Goal: Task Accomplishment & Management: Use online tool/utility

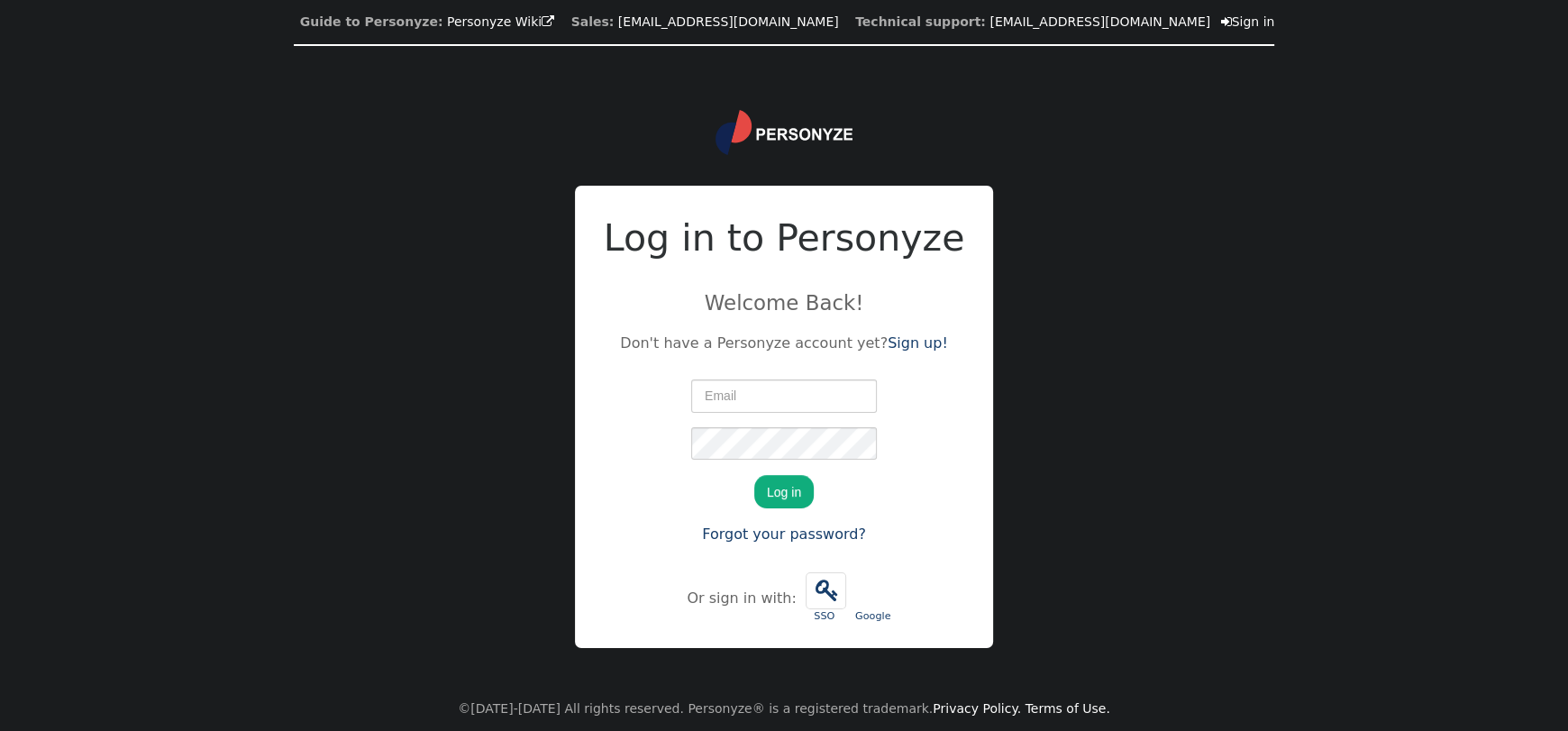
click at [882, 389] on div "We just sent you a verification code. Please enter it below Log in Forgot your …" at bounding box center [784, 462] width 361 height 174
click at [857, 398] on input "text" at bounding box center [784, 396] width 186 height 32
click at [889, 397] on div "We just sent you a verification code. Please enter it below Log in Forgot your …" at bounding box center [784, 462] width 361 height 174
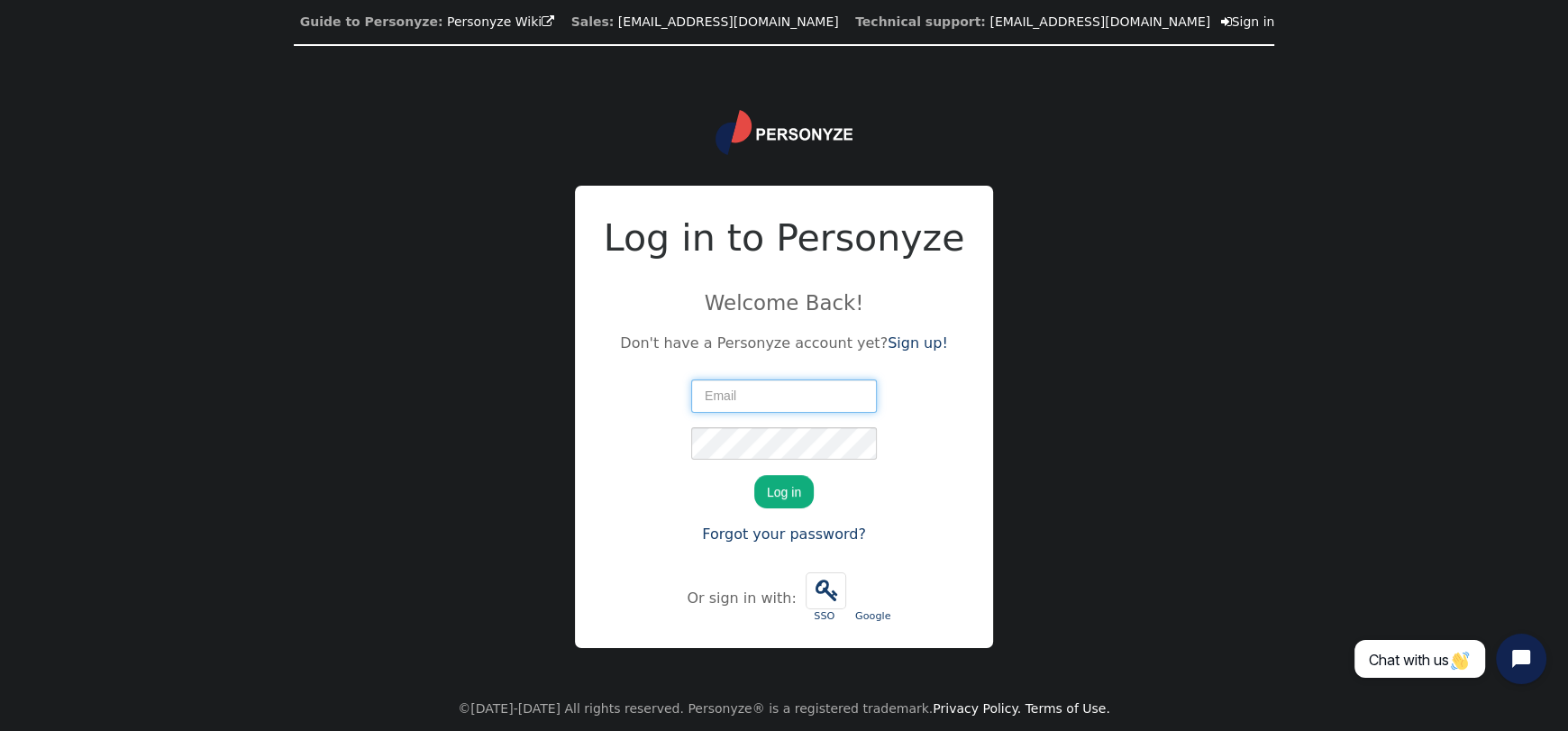
click at [827, 394] on input "text" at bounding box center [784, 396] width 186 height 32
type input "[EMAIL_ADDRESS][DOMAIN_NAME]"
click at [691, 428] on div at bounding box center [691, 428] width 0 height 0
click at [691, 380] on div at bounding box center [691, 380] width 0 height 0
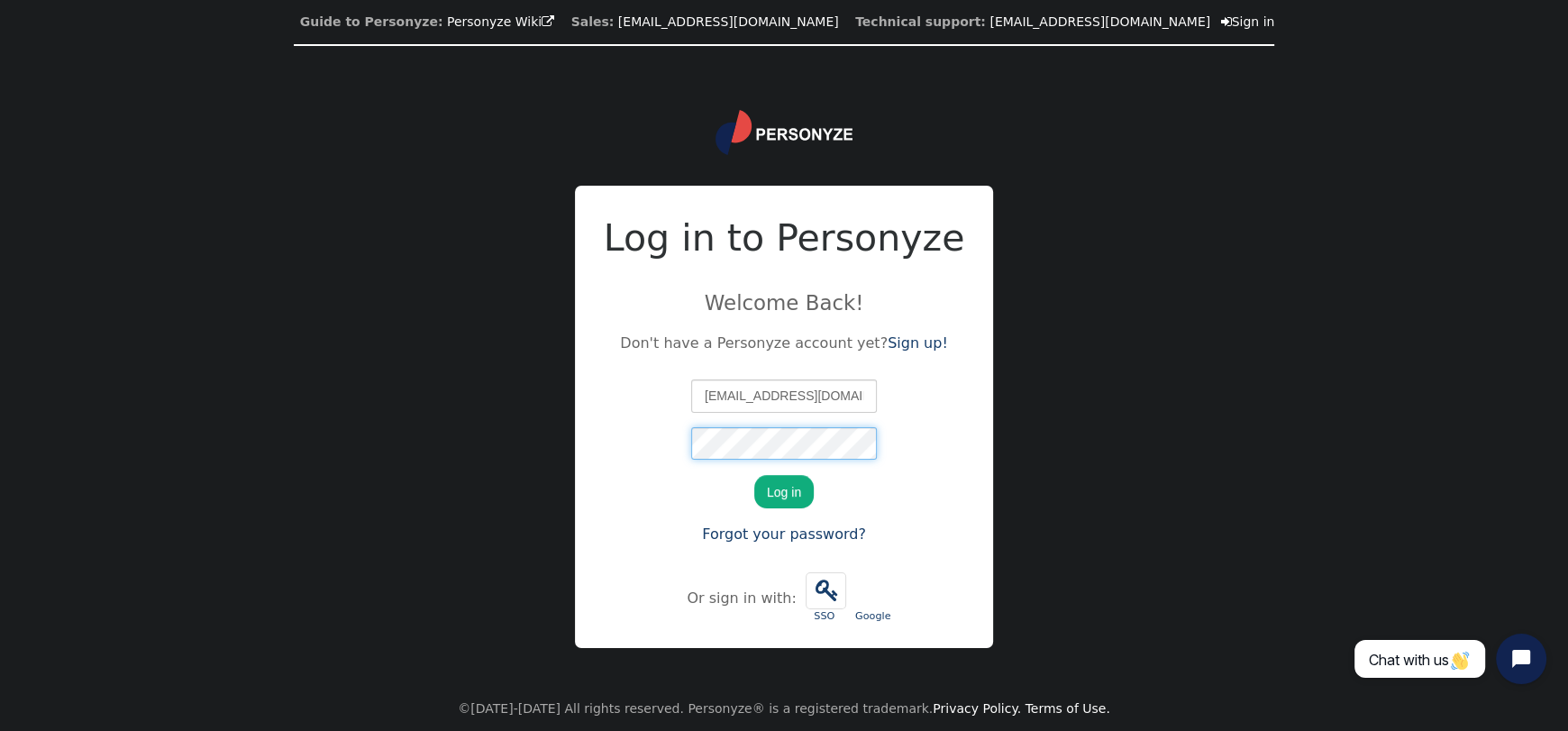
click at [691, 380] on div at bounding box center [691, 380] width 0 height 0
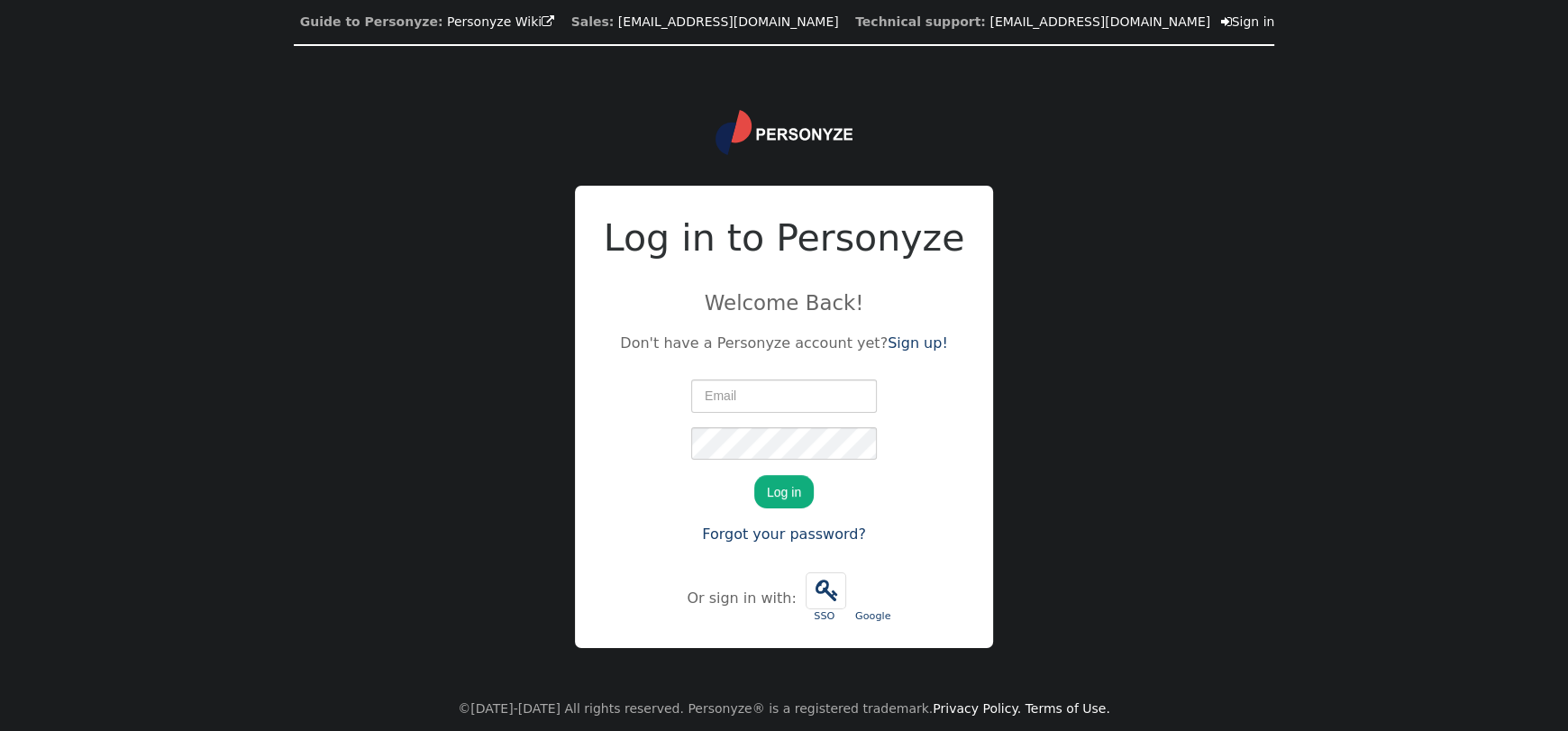
type input "[EMAIL_ADDRESS][DOMAIN_NAME]"
click at [798, 496] on button "Log in" at bounding box center [783, 491] width 59 height 32
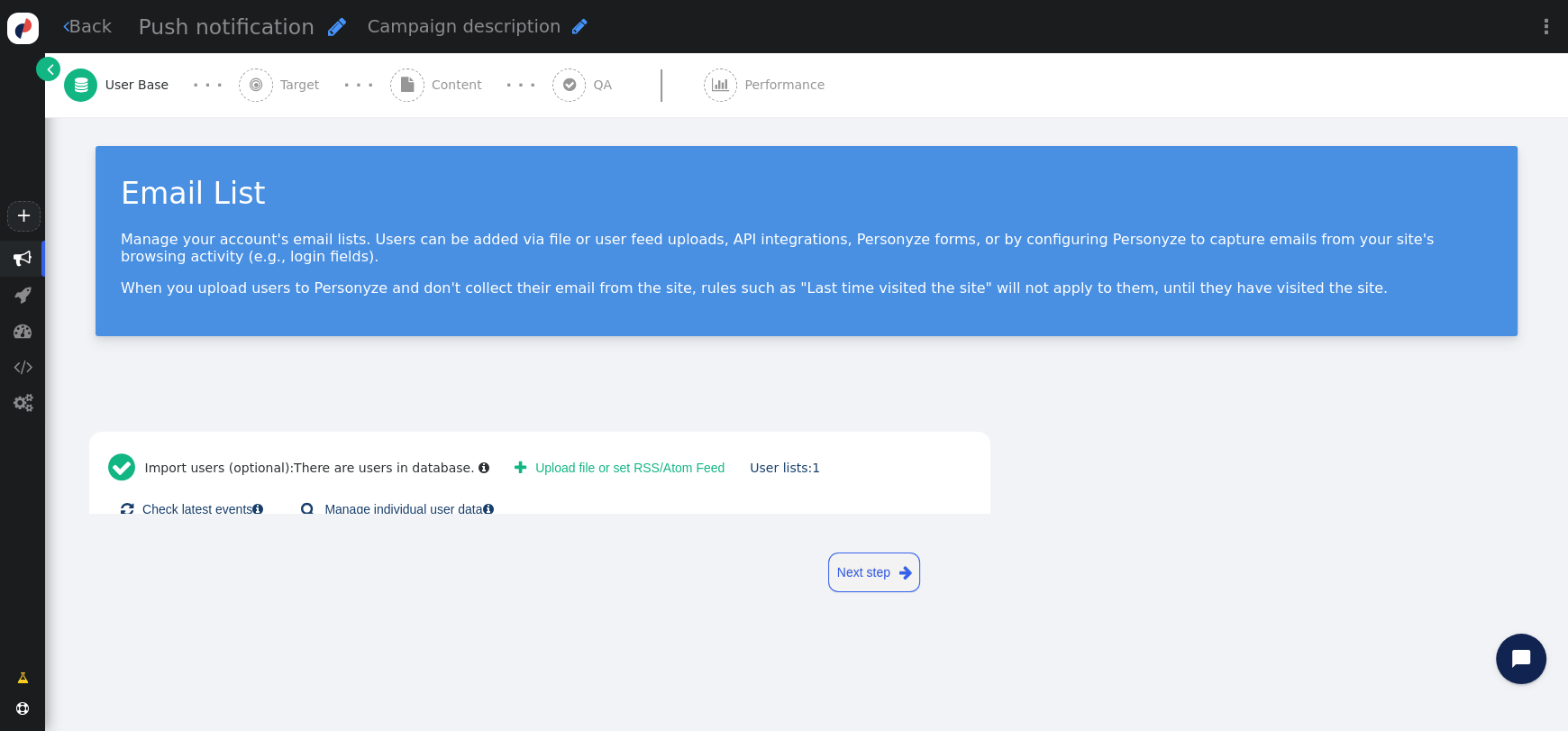
click at [391, 98] on div " Content" at bounding box center [440, 85] width 99 height 64
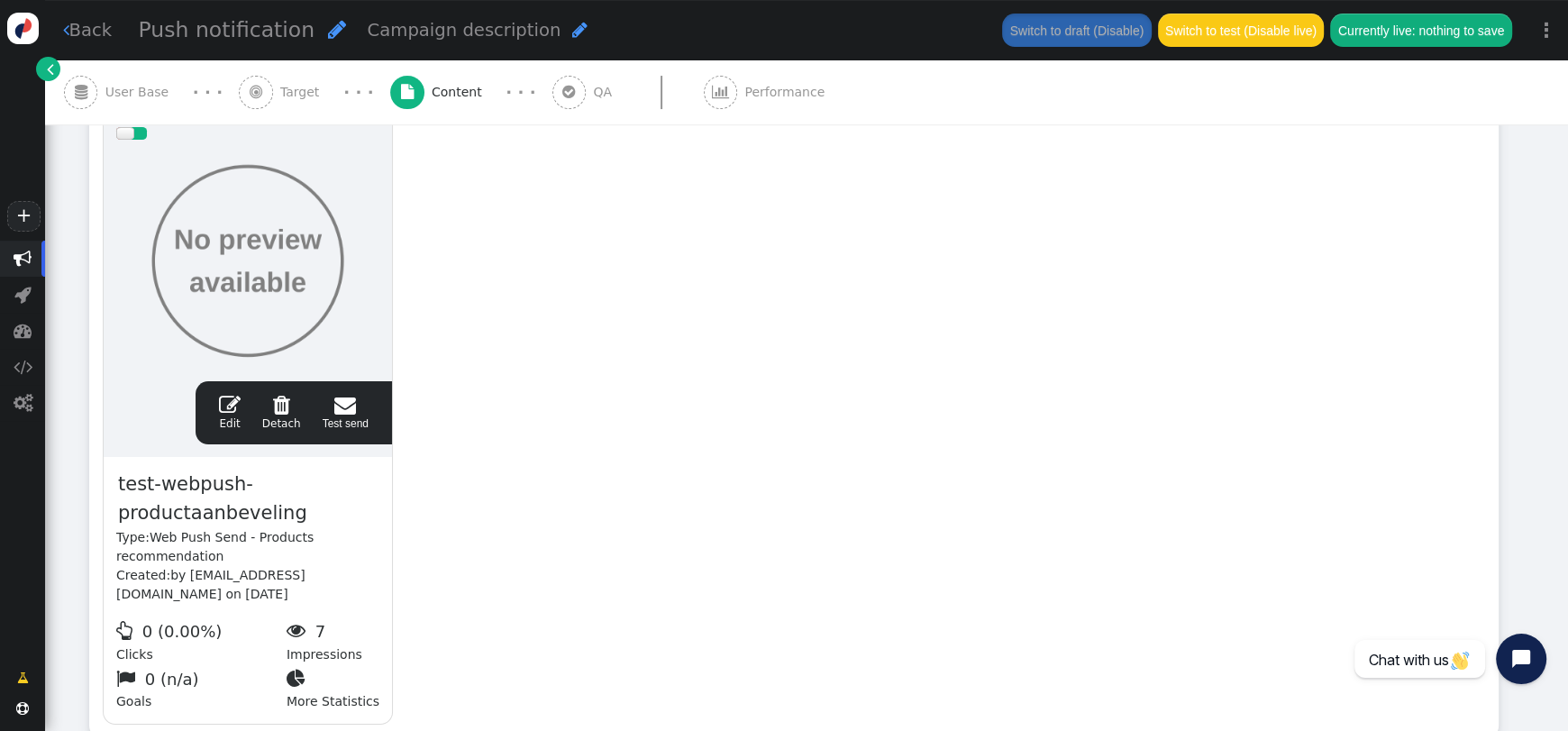
scroll to position [458, 0]
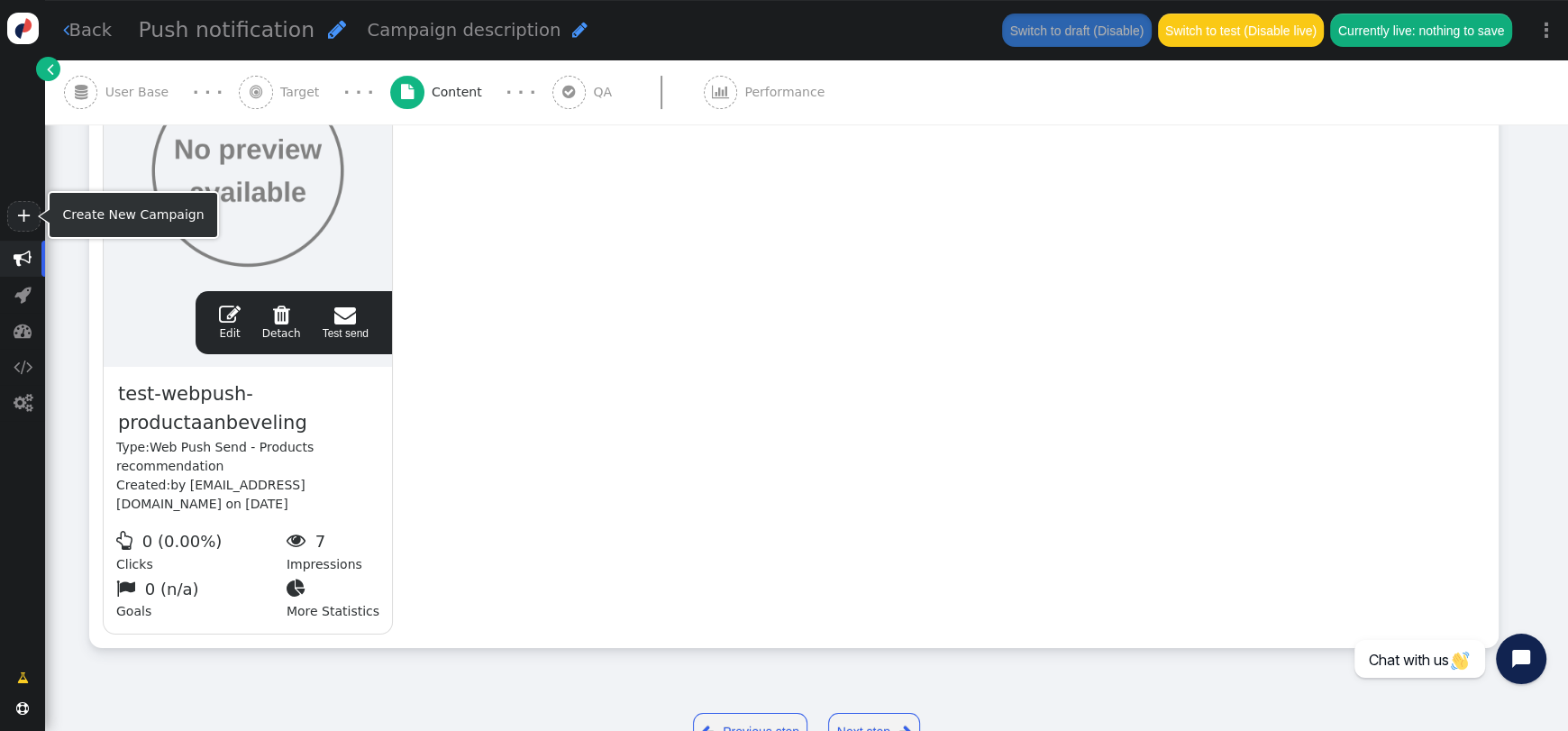
click at [24, 259] on span "" at bounding box center [22, 259] width 18 height 18
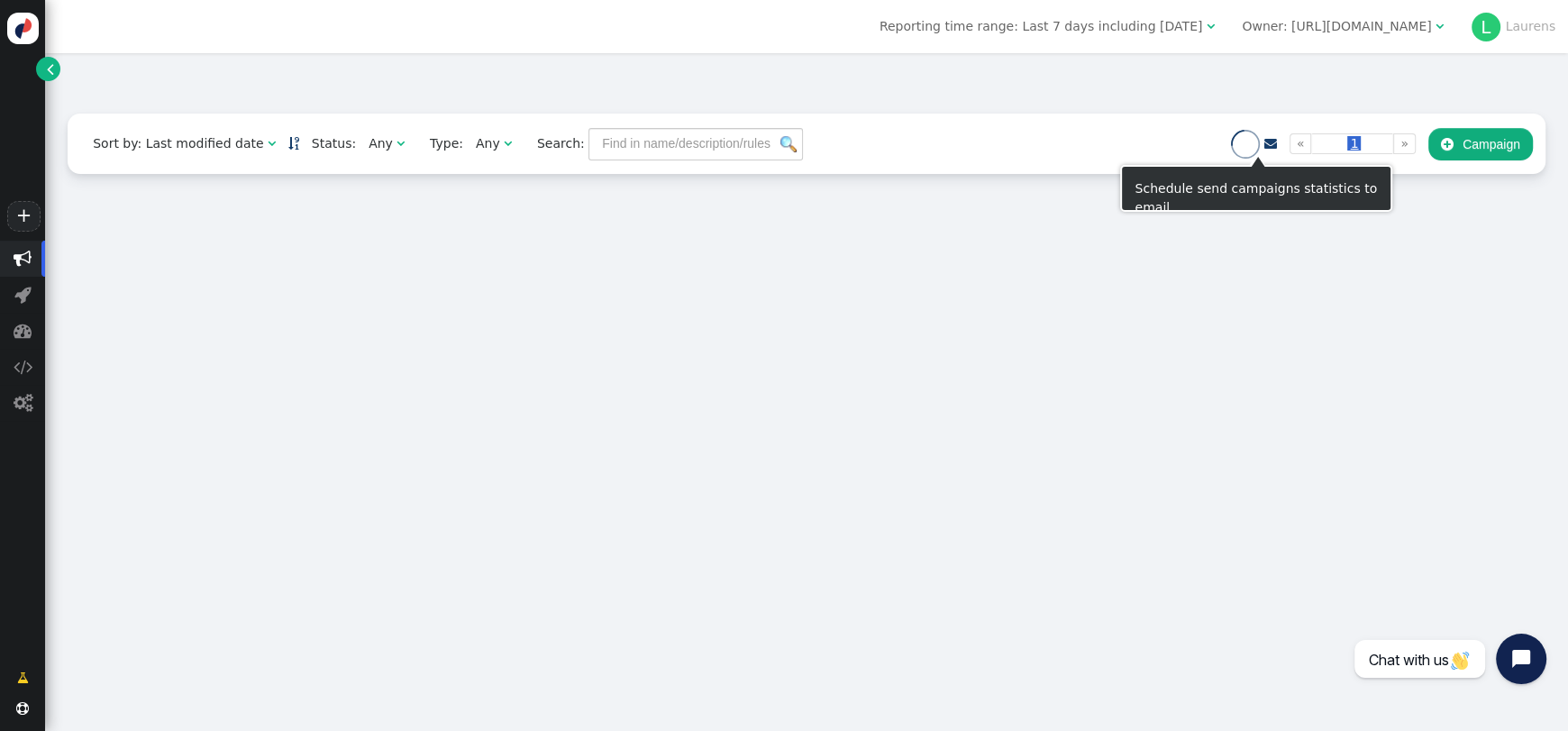
click at [1344, 34] on div "Owner: [URL][DOMAIN_NAME]" at bounding box center [1336, 27] width 189 height 19
click at [1339, 28] on div "Owner: [URL][DOMAIN_NAME]" at bounding box center [1336, 27] width 189 height 19
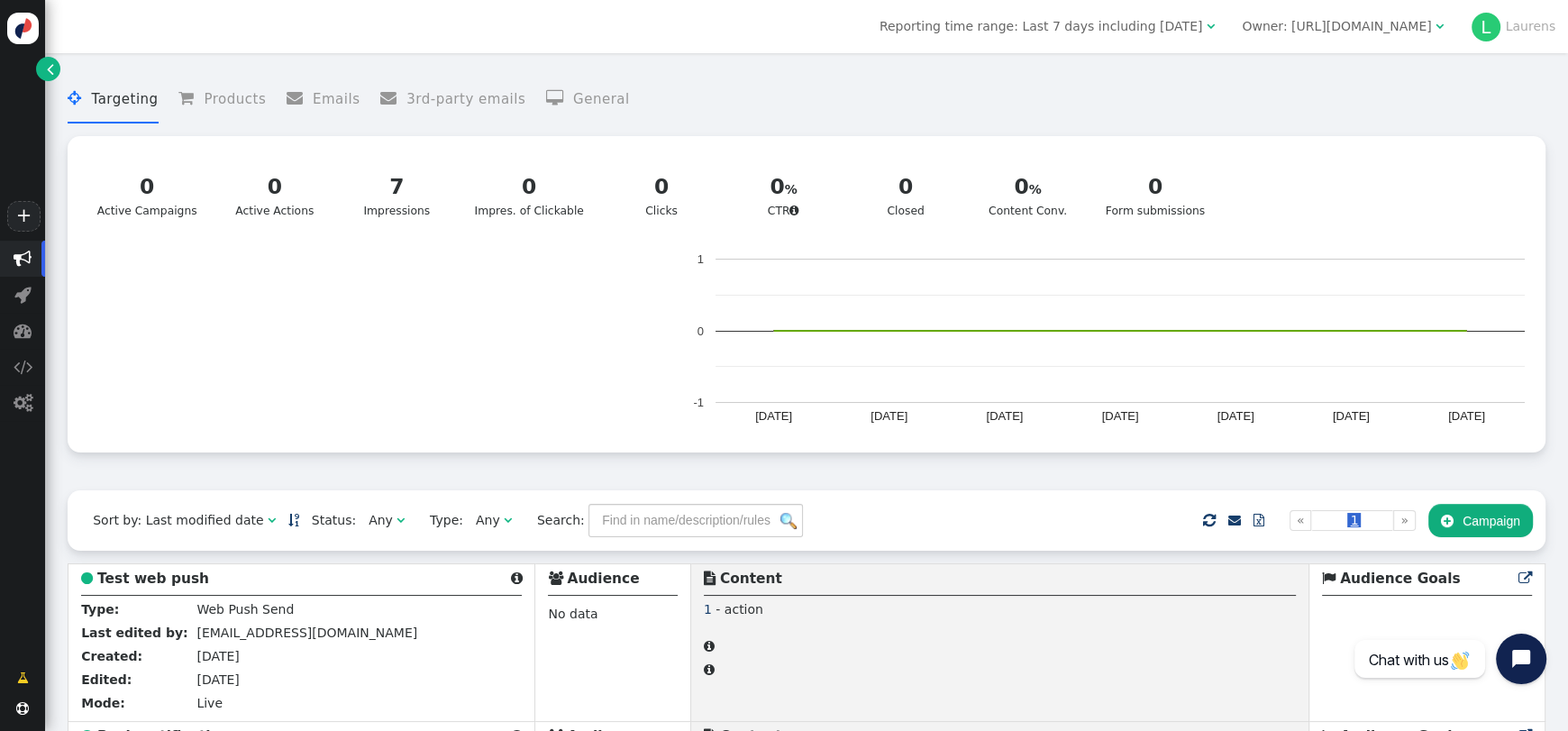
click at [1333, 28] on div "Owner: http://effectiveprofiles.com" at bounding box center [1336, 27] width 189 height 19
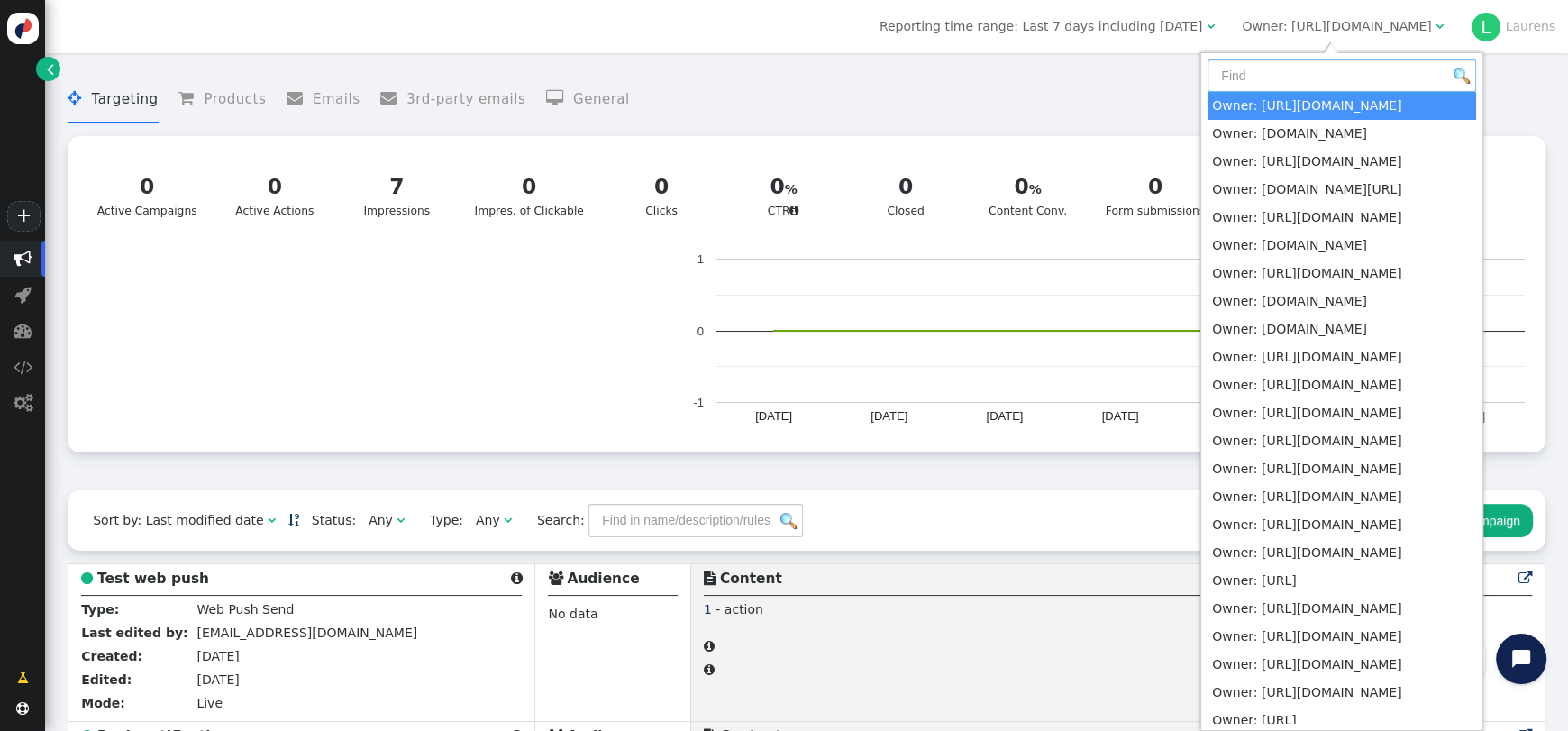
click at [1321, 82] on input "text" at bounding box center [1341, 75] width 268 height 32
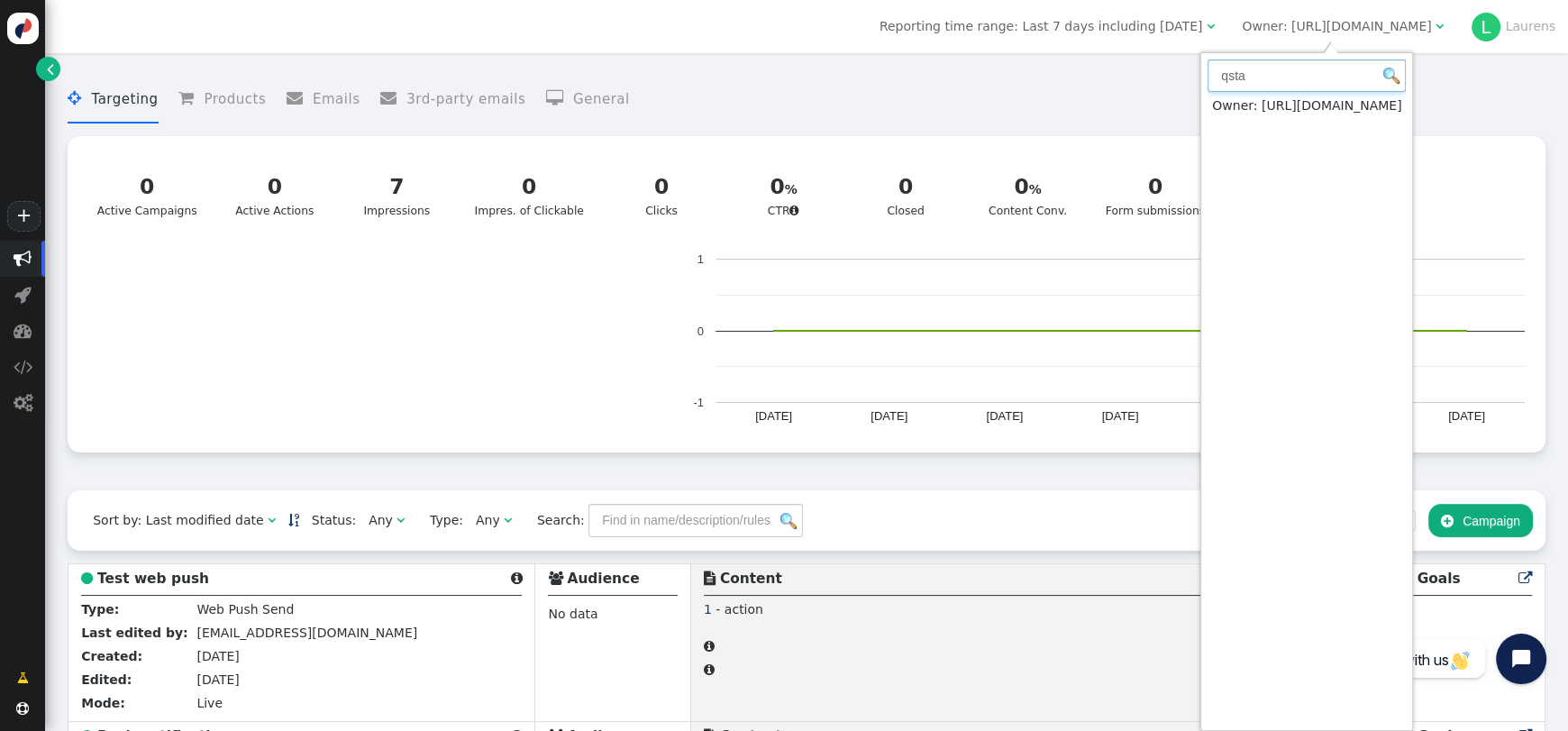
type input "qsta"
drag, startPoint x: 1315, startPoint y: 112, endPoint x: 1080, endPoint y: 144, distance: 237.2
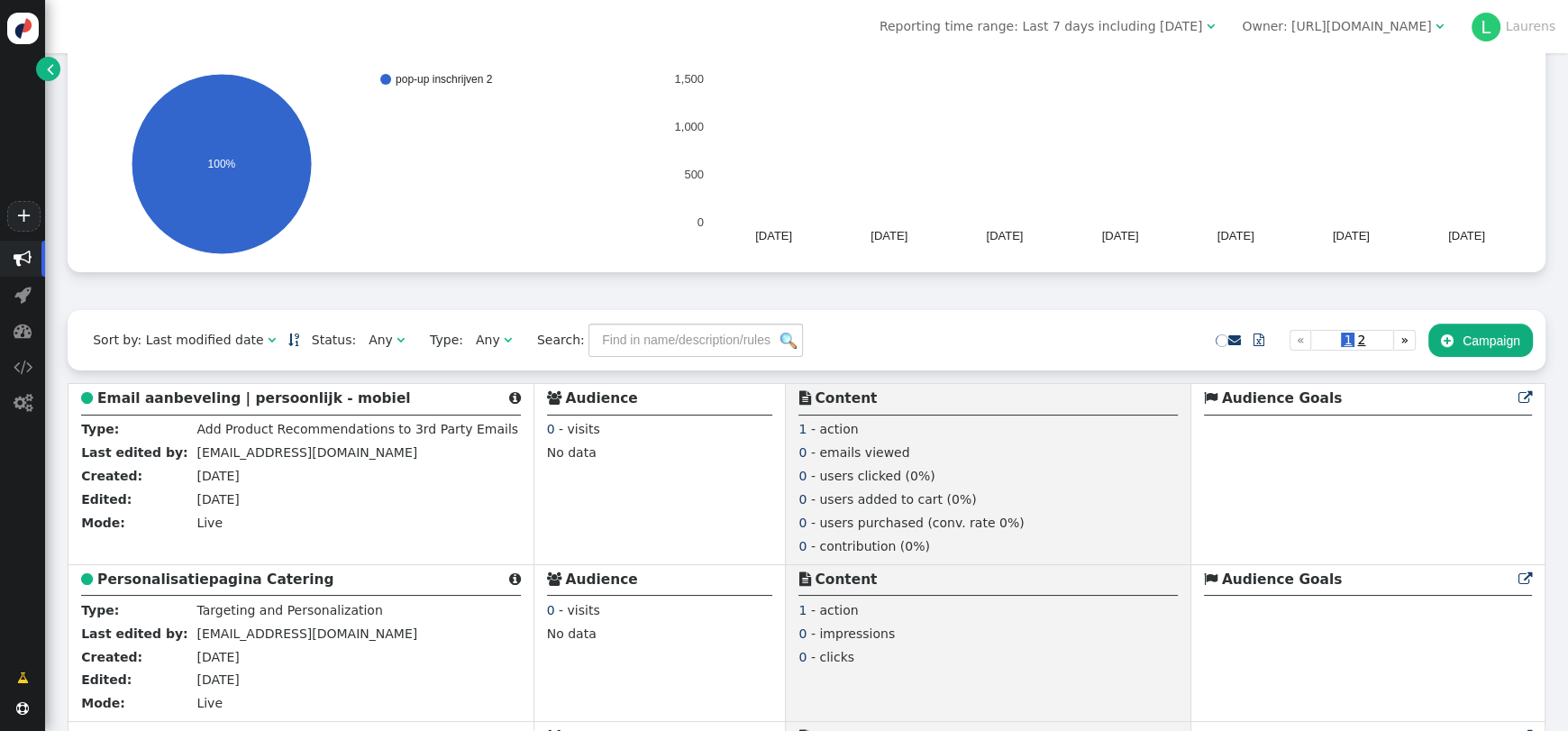
scroll to position [270, 0]
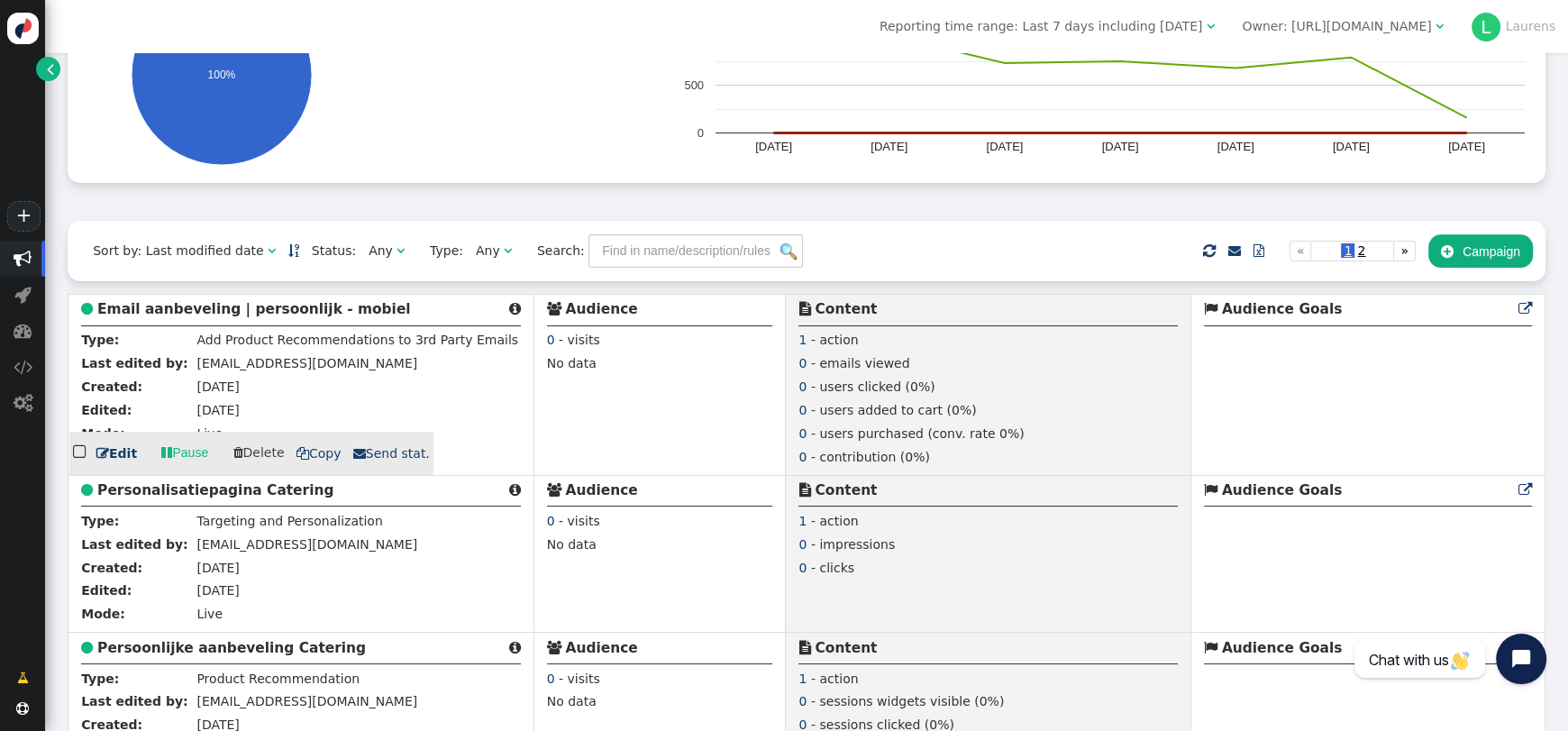
click at [329, 311] on b "Email aanbeveling | persoonlijk - mobiel" at bounding box center [253, 309] width 313 height 16
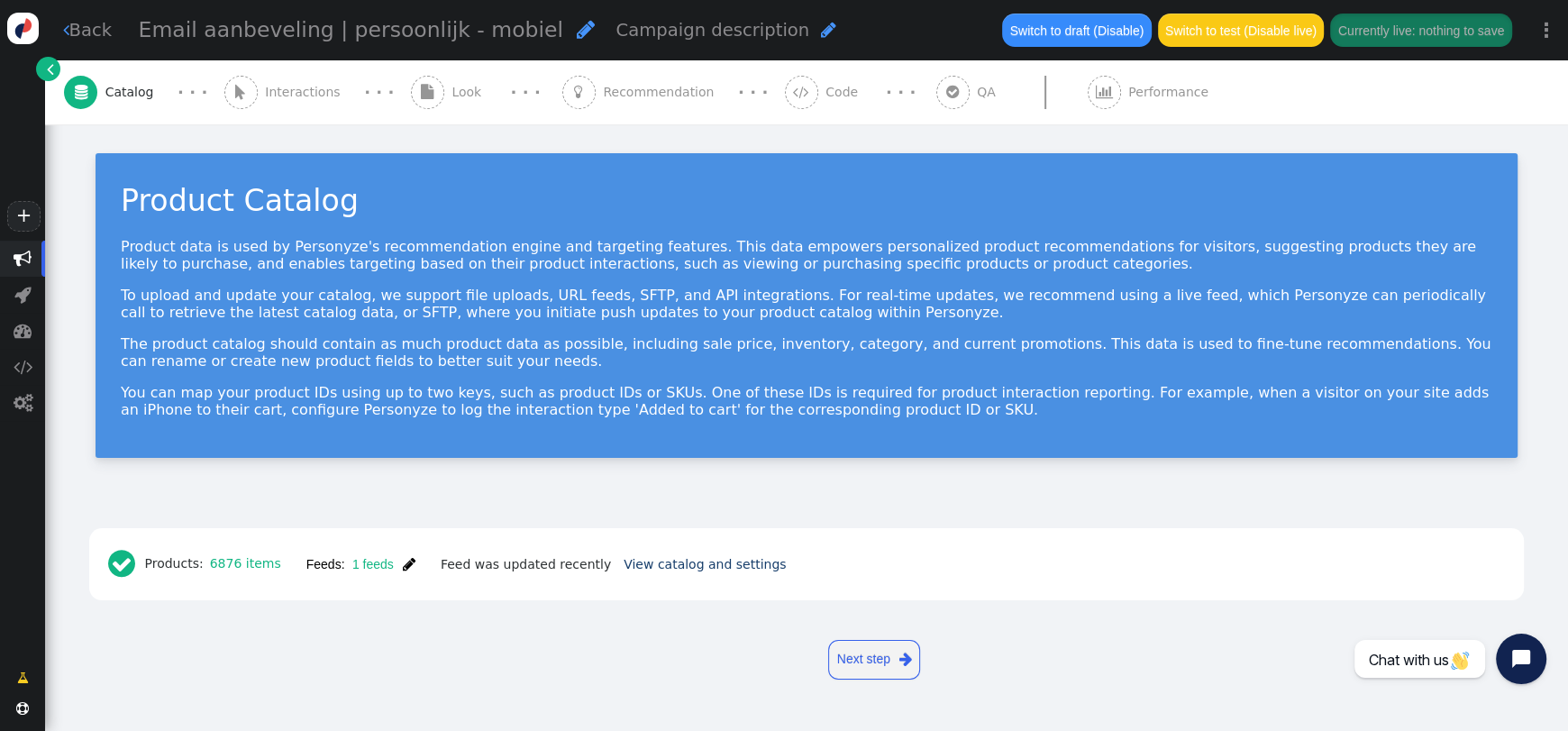
click at [946, 94] on span "" at bounding box center [952, 91] width 13 height 15
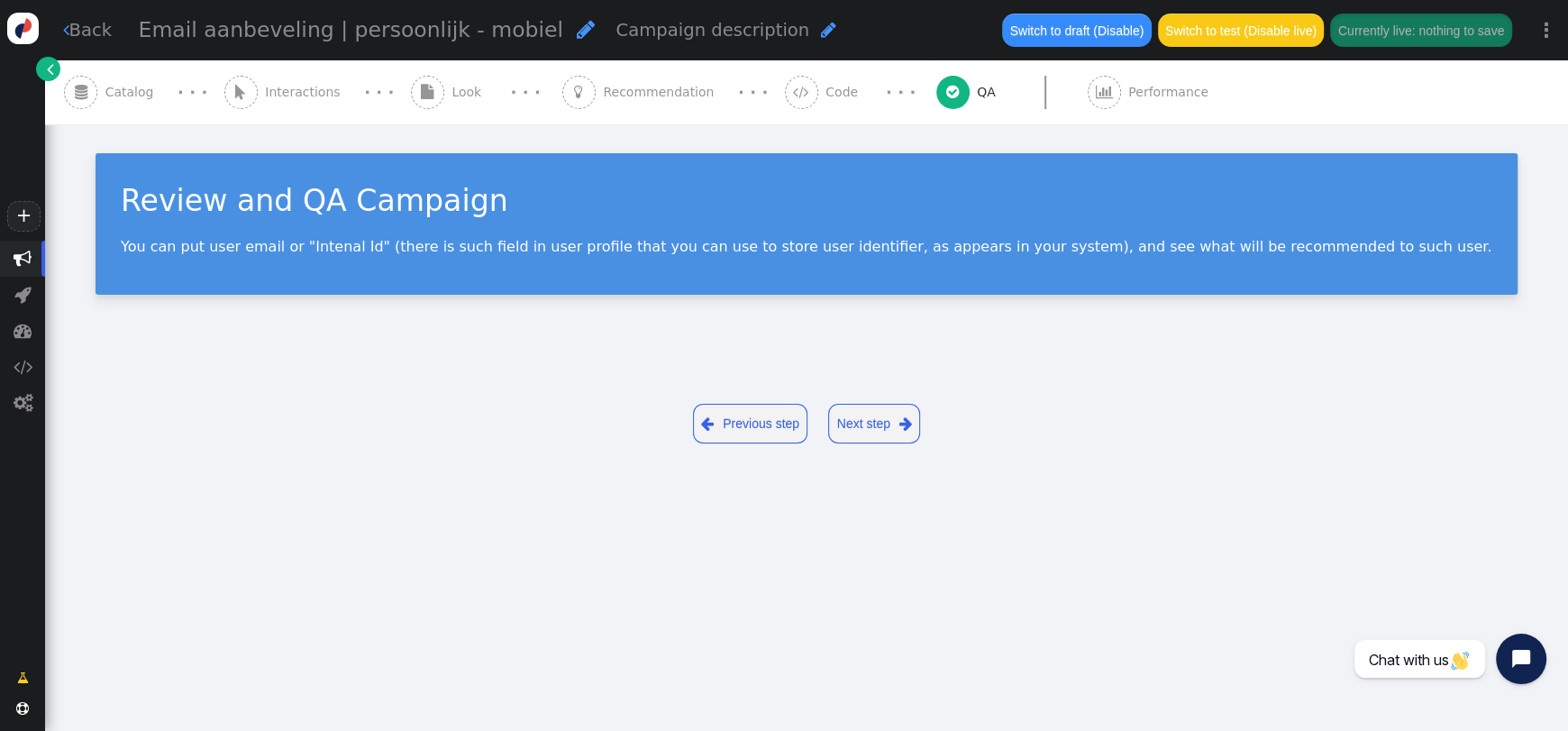
click at [826, 97] on span "Code" at bounding box center [845, 93] width 40 height 19
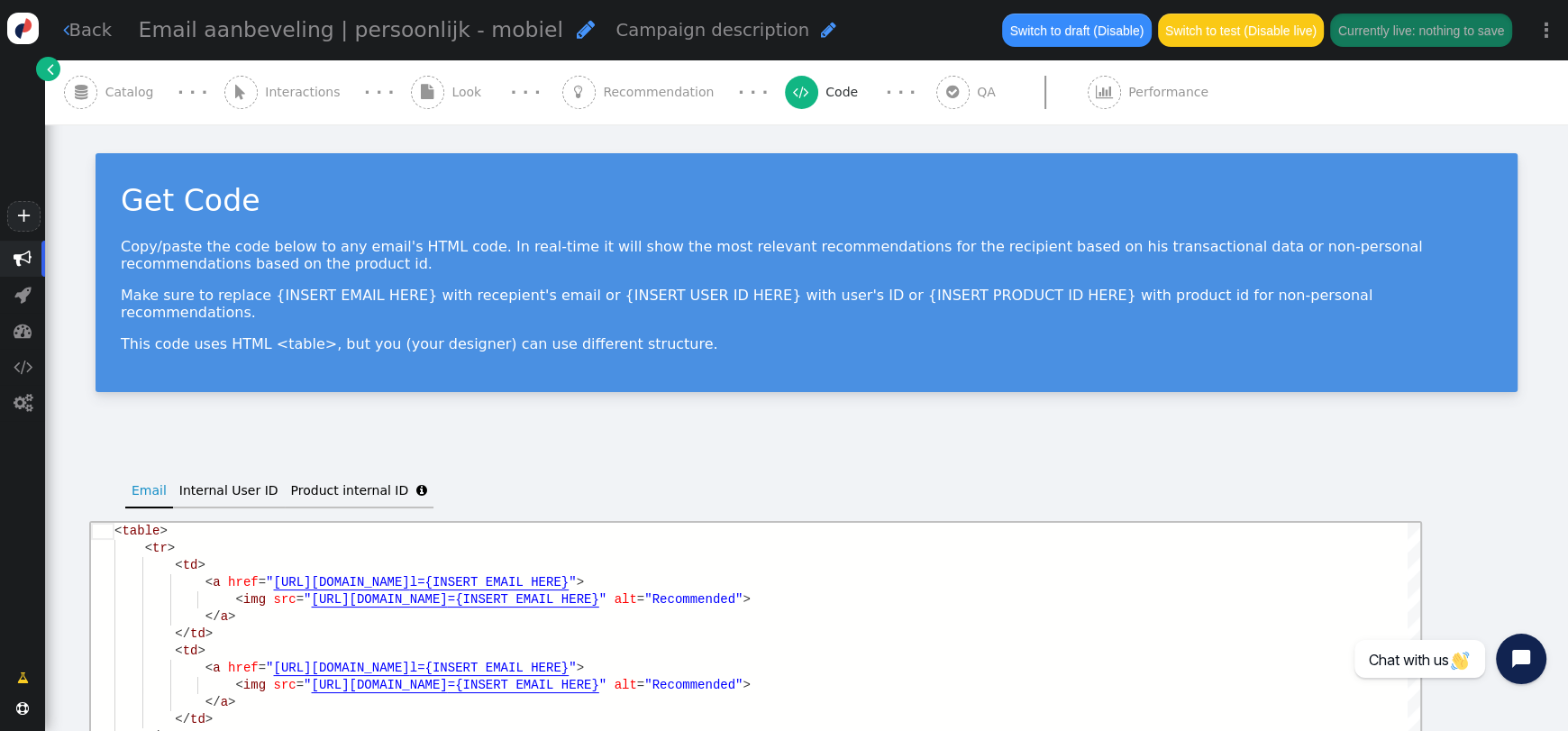
scroll to position [180, 0]
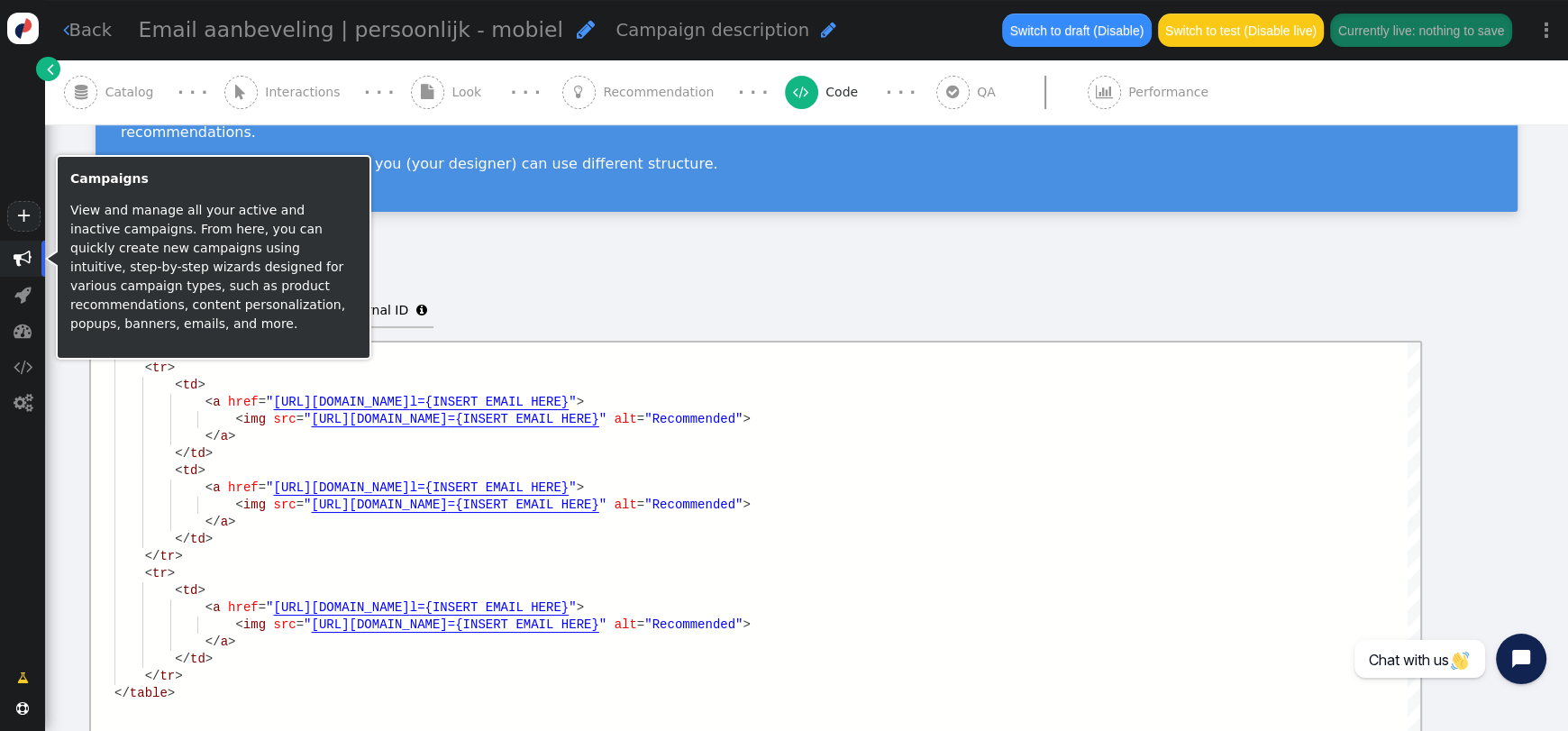
click at [31, 258] on span "" at bounding box center [22, 259] width 18 height 18
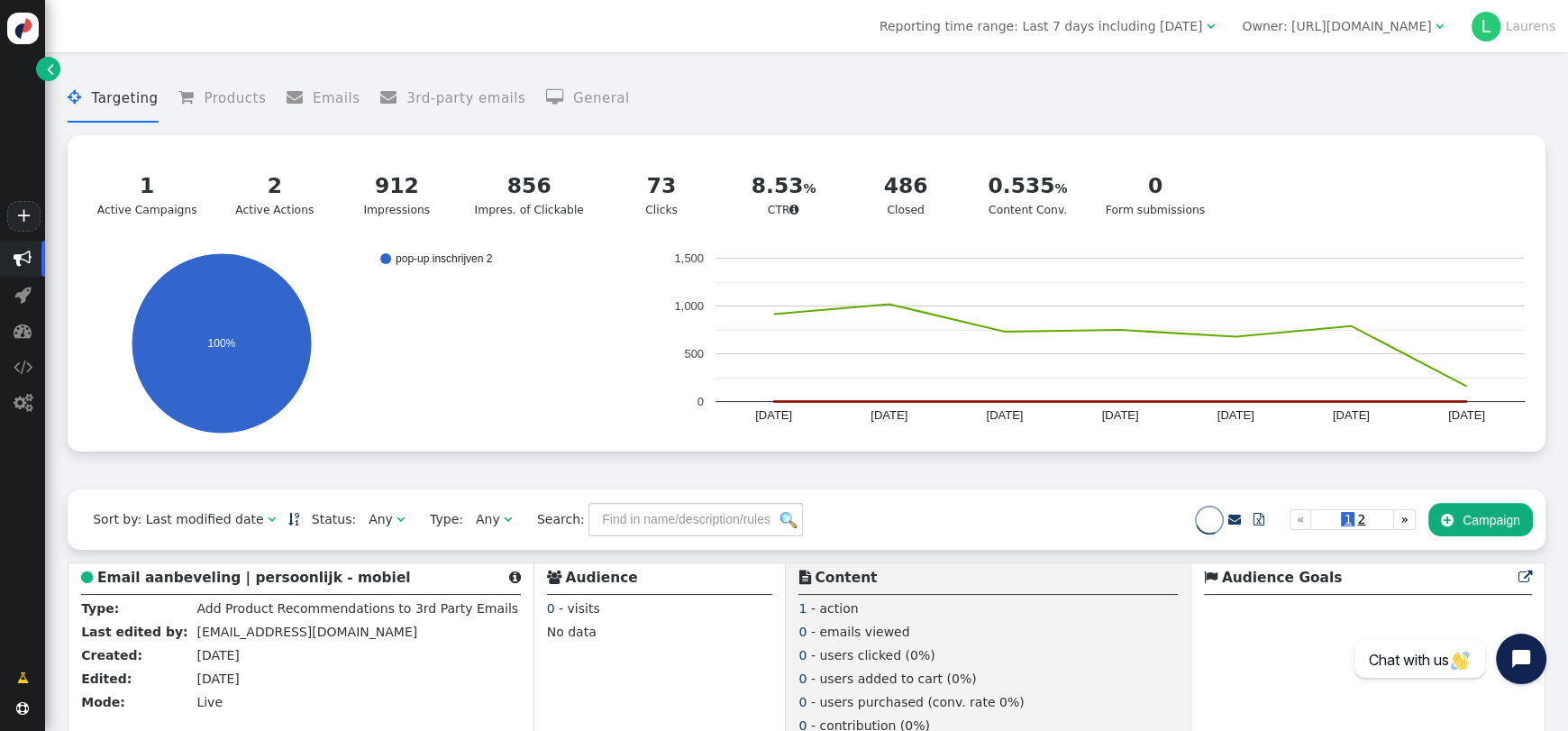
click at [1419, 32] on div "Owner: https://qsta.nl" at bounding box center [1336, 27] width 189 height 19
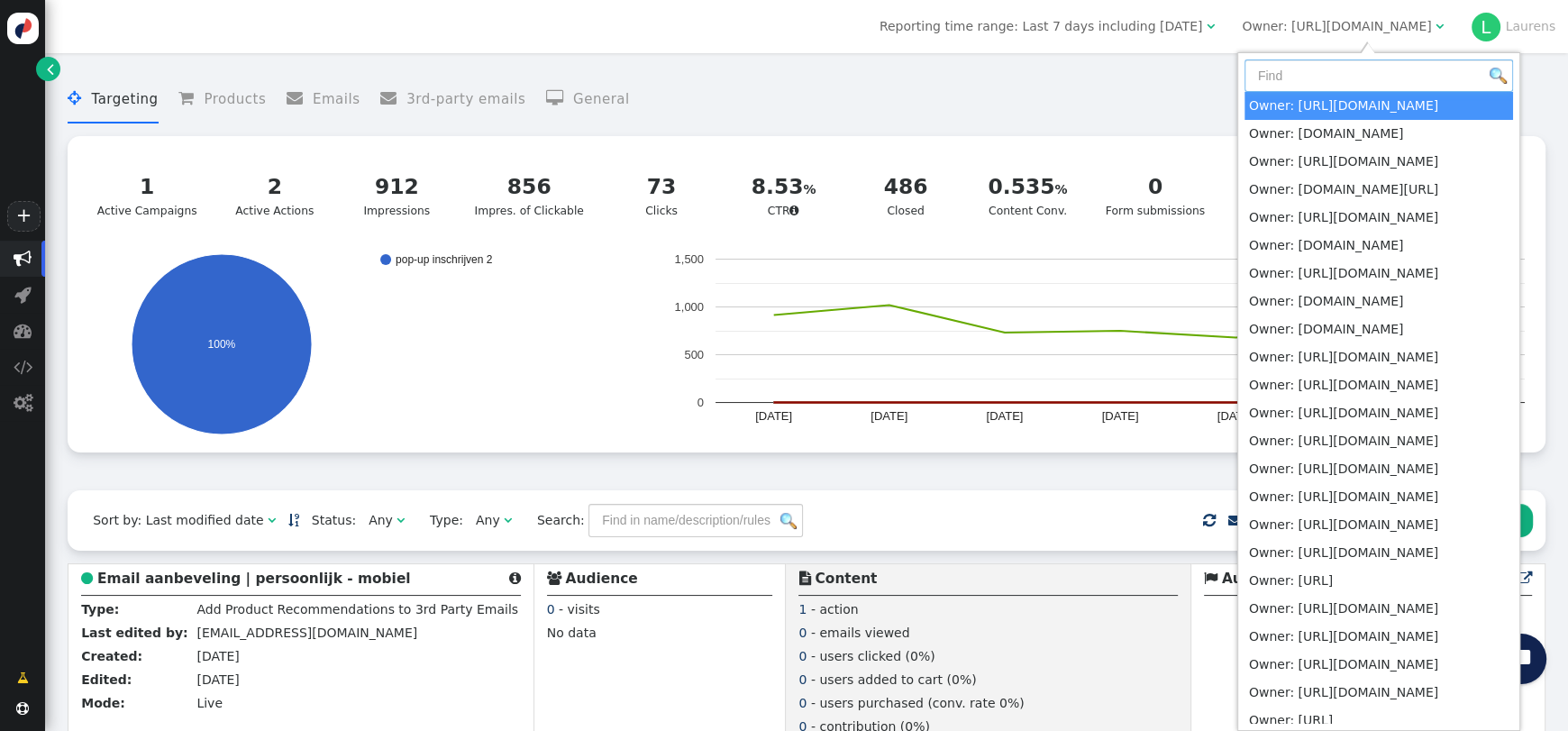
click at [1388, 62] on input "text" at bounding box center [1378, 75] width 268 height 32
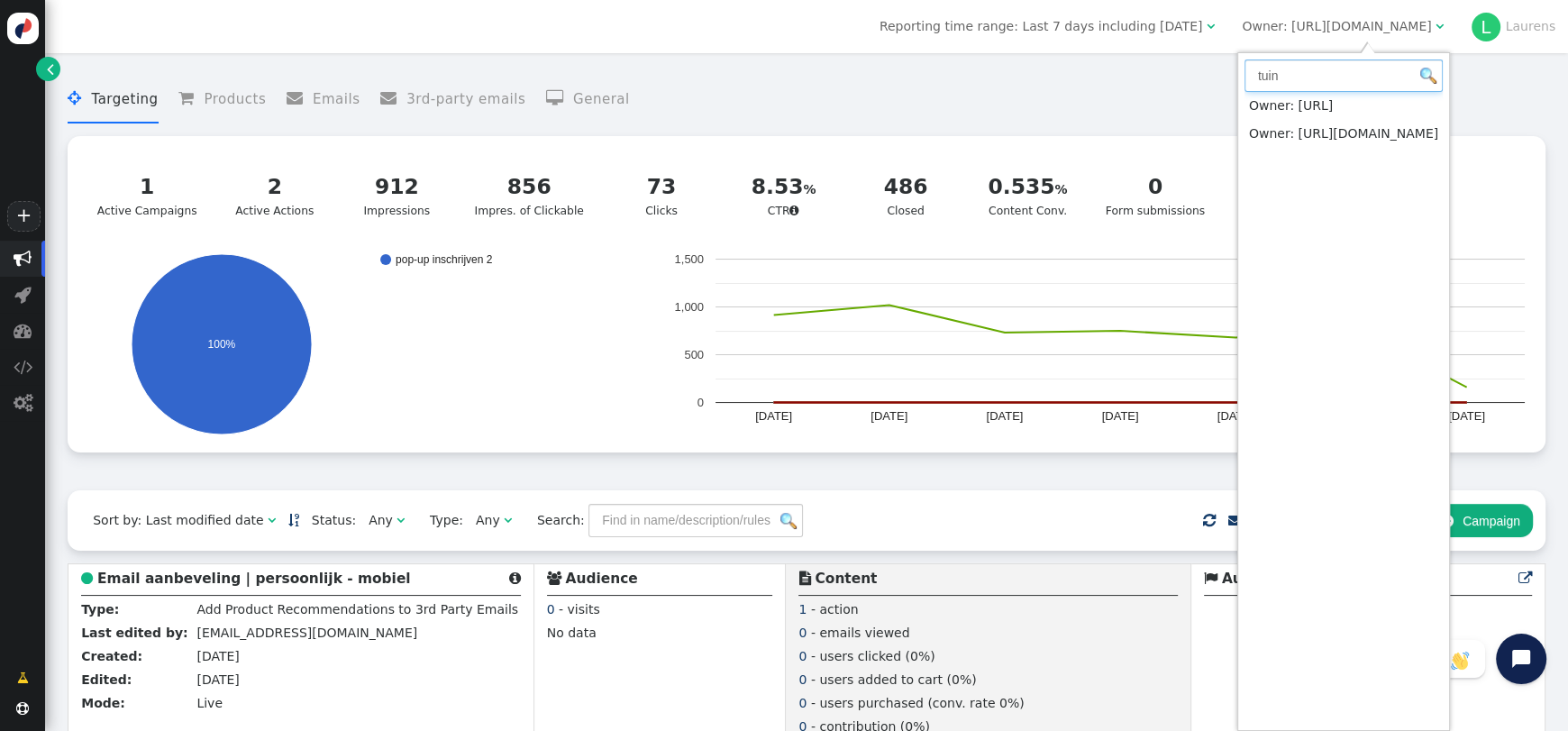
type input "tuin"
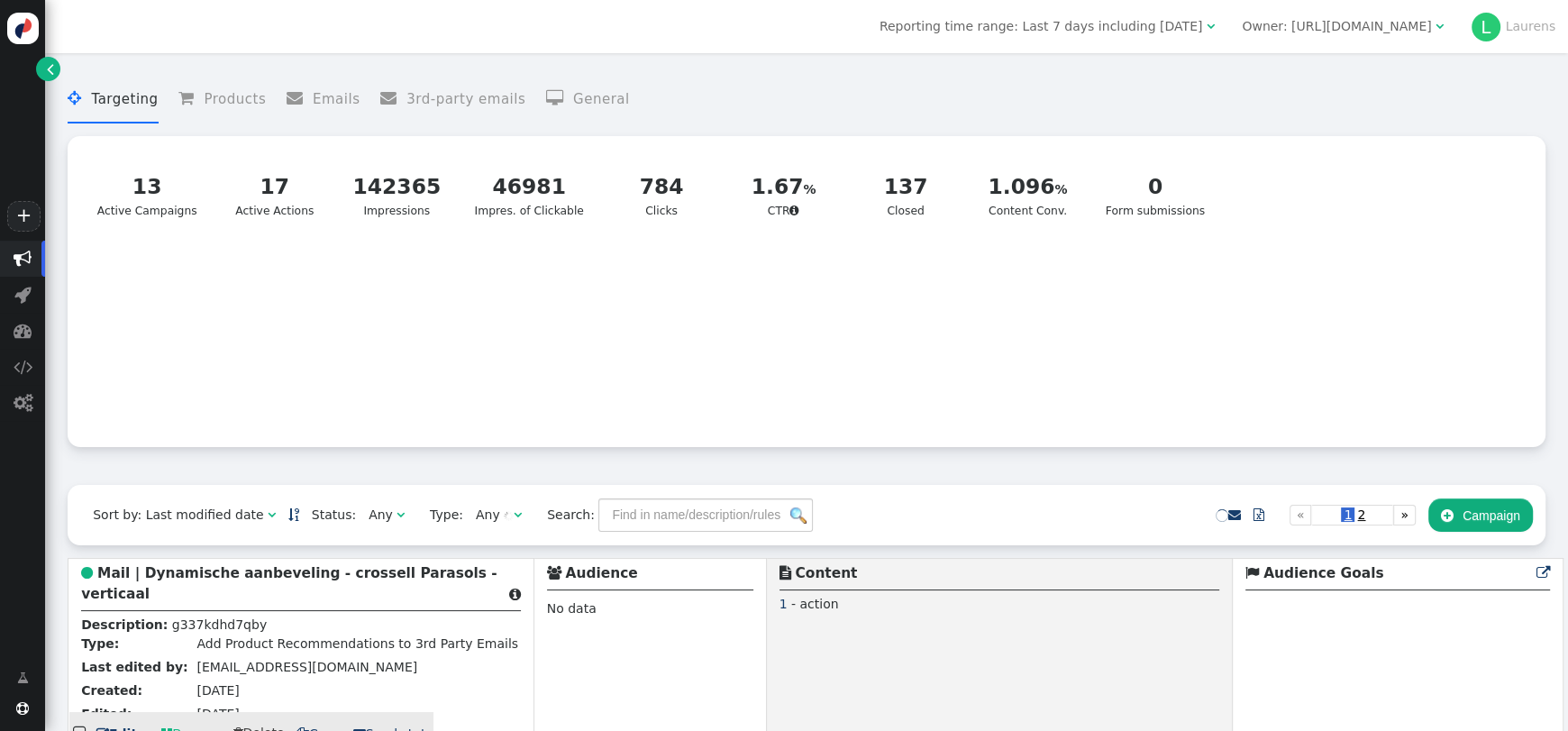
scroll to position [180, 0]
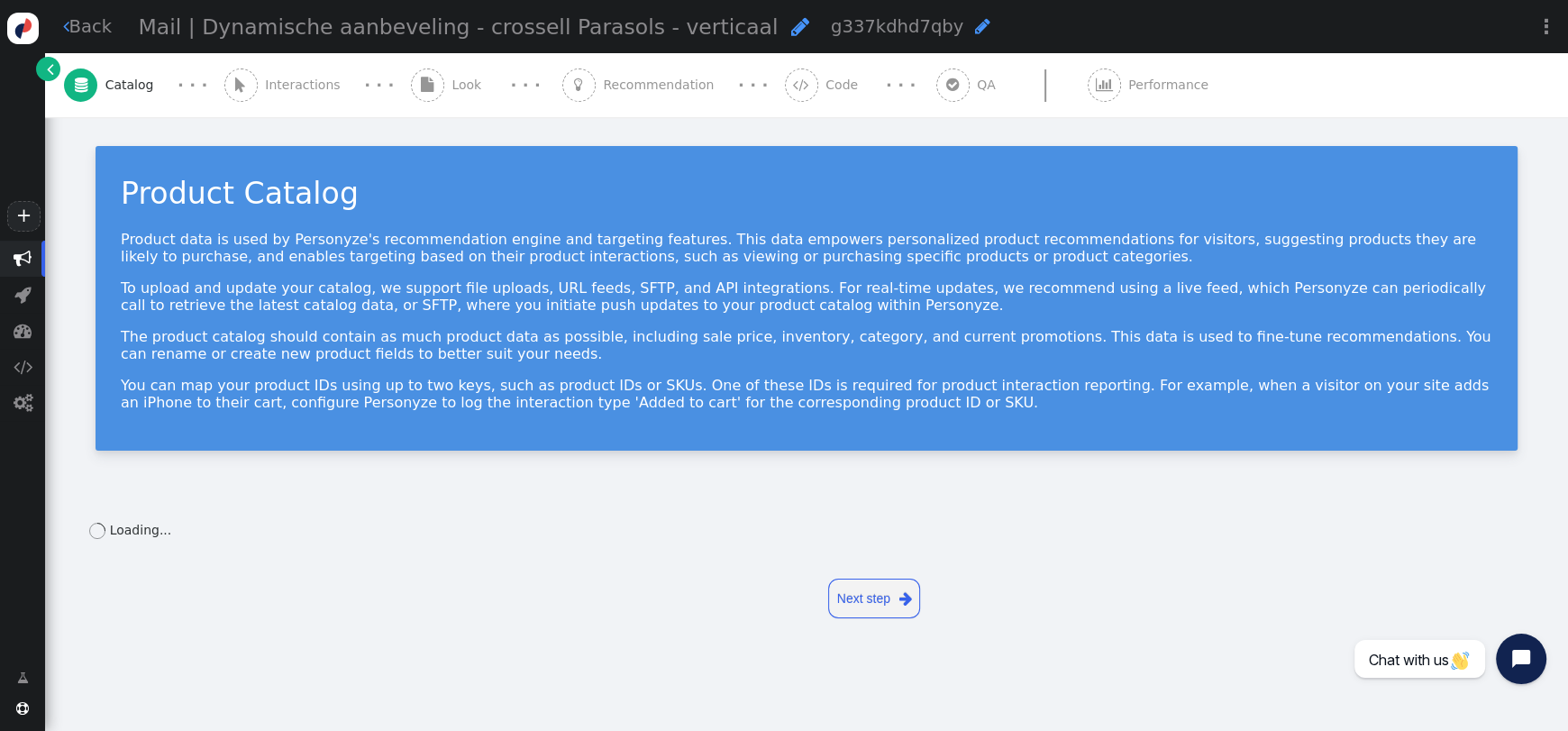
click at [936, 98] on span "" at bounding box center [953, 85] width 33 height 33
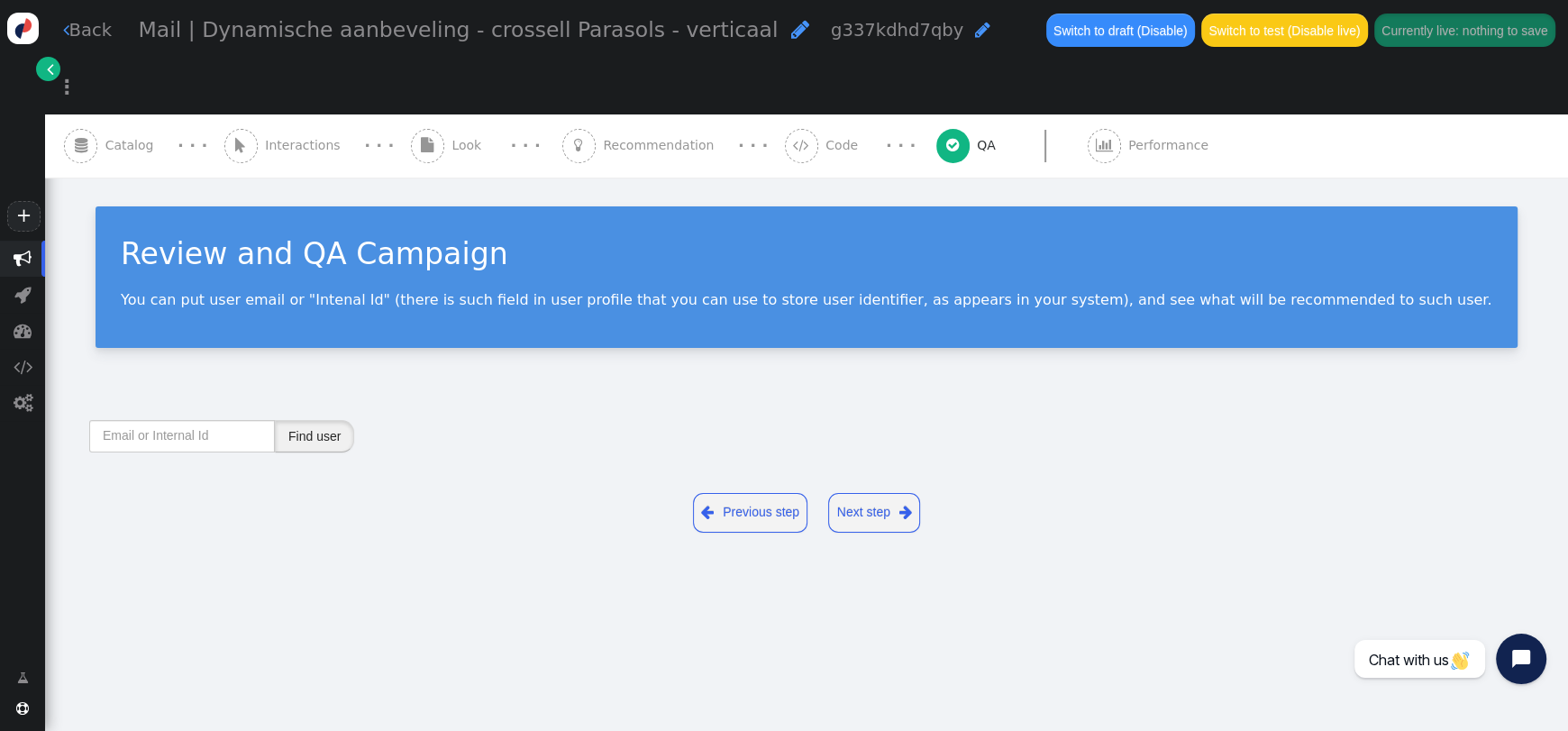
click at [325, 420] on button "Find user" at bounding box center [315, 435] width 79 height 32
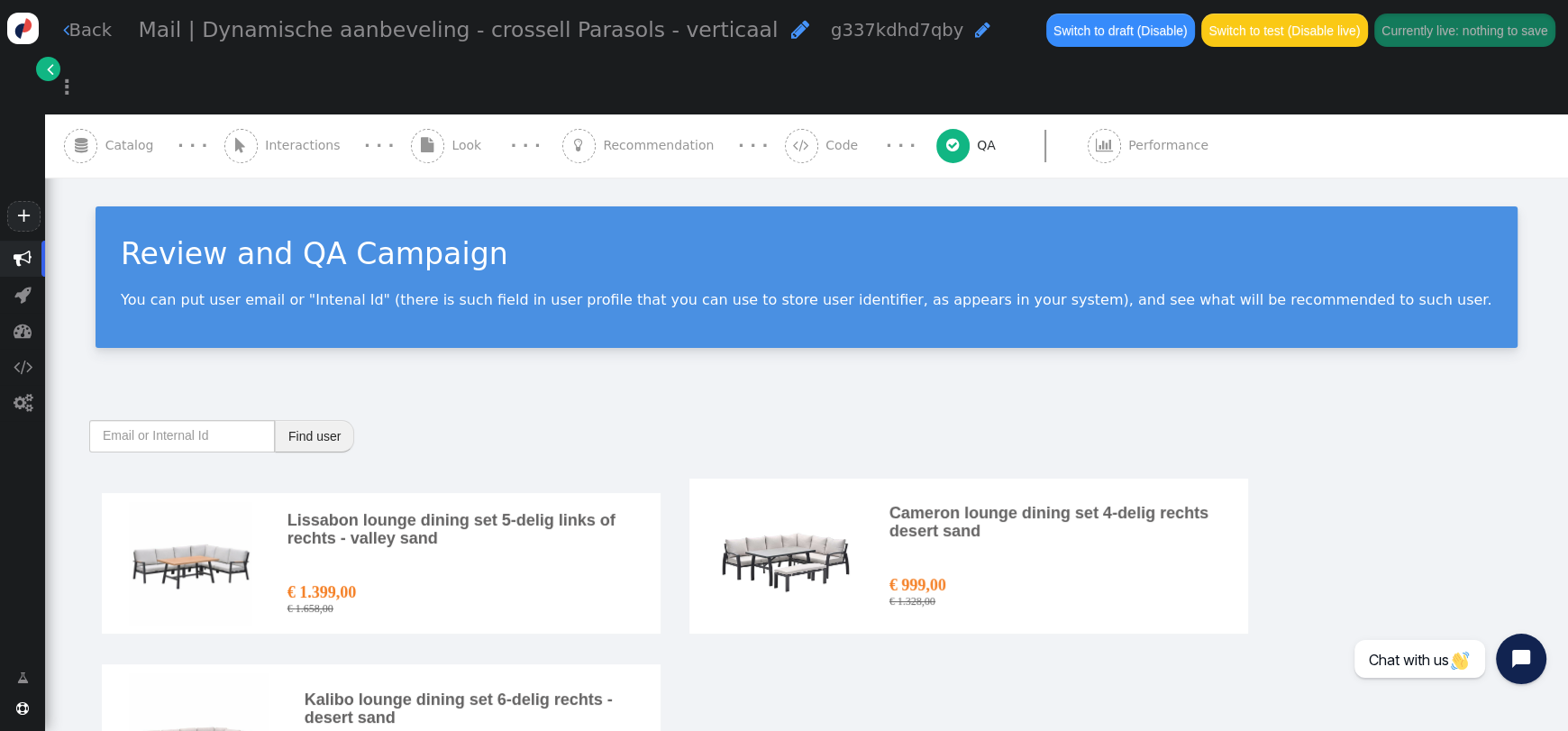
click at [367, 527] on img at bounding box center [381, 563] width 559 height 141
